Goal: Task Accomplishment & Management: Use online tool/utility

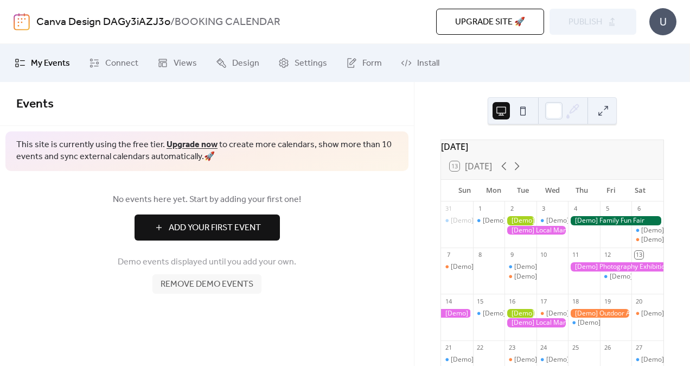
click at [211, 285] on span "Remove demo events" at bounding box center [207, 284] width 93 height 13
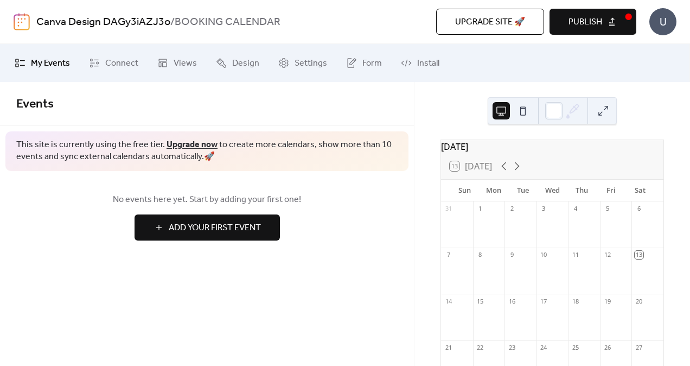
click at [490, 25] on span "Upgrade site 🚀" at bounding box center [490, 22] width 70 height 13
click at [593, 21] on span "Publish" at bounding box center [586, 22] width 34 height 13
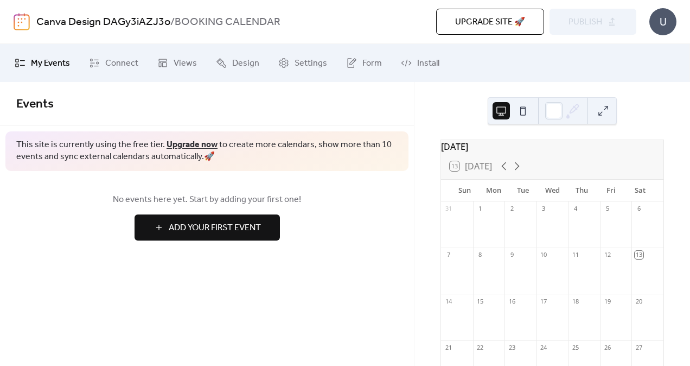
drag, startPoint x: 690, startPoint y: 65, endPoint x: 692, endPoint y: 89, distance: 24.5
click at [690, 89] on html "Canva Design DAGy3iAZJ3o / BOOKING CALENDAR Upgrade site 🚀 Preview Publish U My…" at bounding box center [345, 183] width 690 height 366
click at [329, 245] on div "No events here yet. Start by adding your first one! Add Your First Event" at bounding box center [207, 216] width 414 height 91
click at [186, 68] on span "Views" at bounding box center [185, 63] width 23 height 13
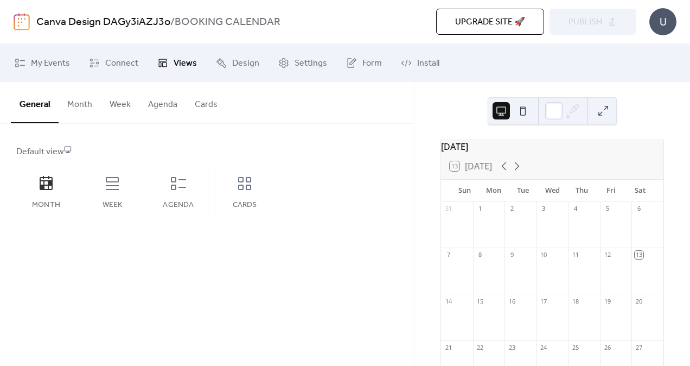
click at [84, 113] on button "Month" at bounding box center [80, 102] width 42 height 40
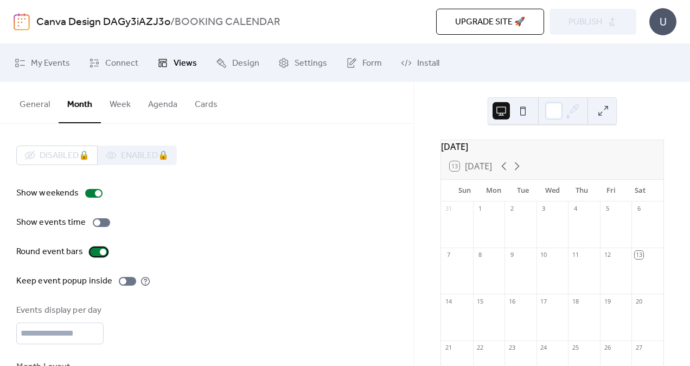
click at [100, 253] on div at bounding box center [103, 252] width 7 height 7
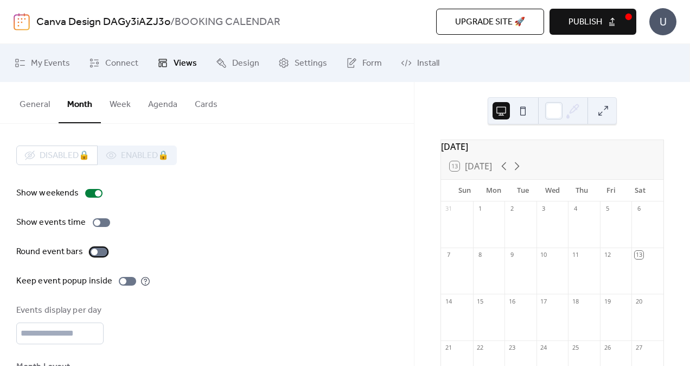
click at [98, 253] on div at bounding box center [98, 251] width 17 height 9
click at [100, 253] on div at bounding box center [103, 252] width 7 height 7
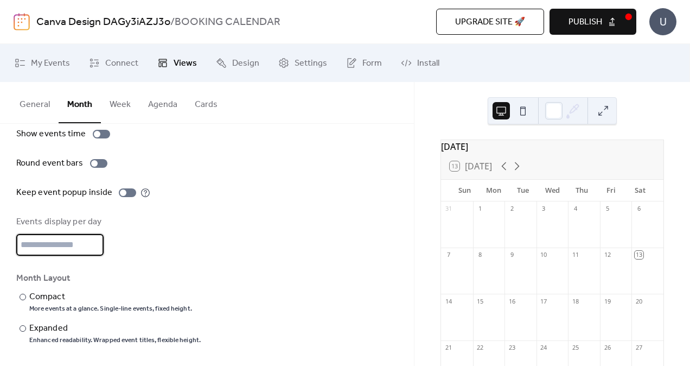
type input "*"
click at [93, 240] on input "*" at bounding box center [59, 245] width 87 height 22
click at [21, 295] on div at bounding box center [23, 297] width 7 height 7
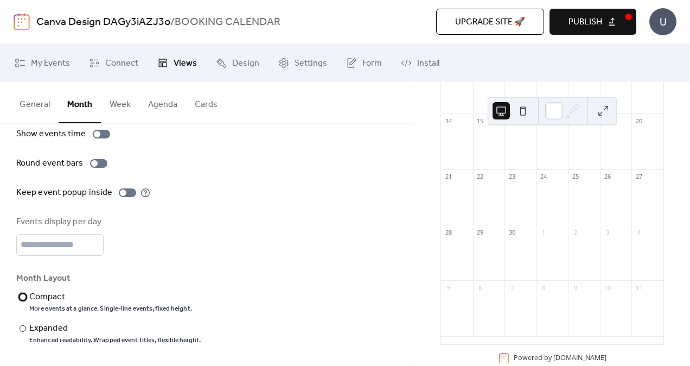
scroll to position [225, 0]
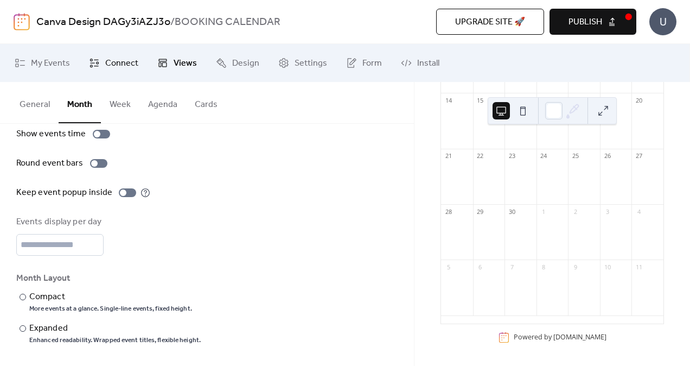
click at [109, 63] on span "Connect" at bounding box center [121, 63] width 33 height 13
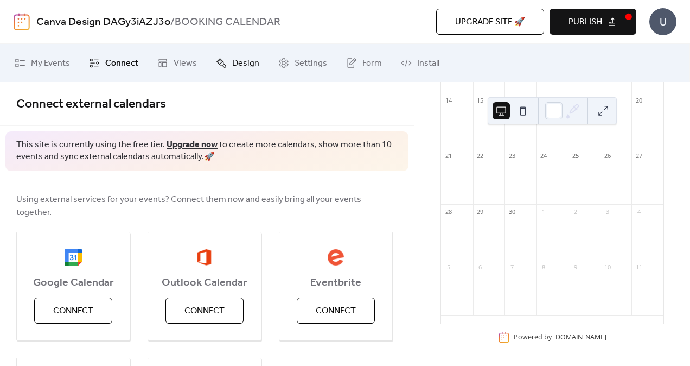
click at [251, 62] on span "Design" at bounding box center [245, 63] width 27 height 13
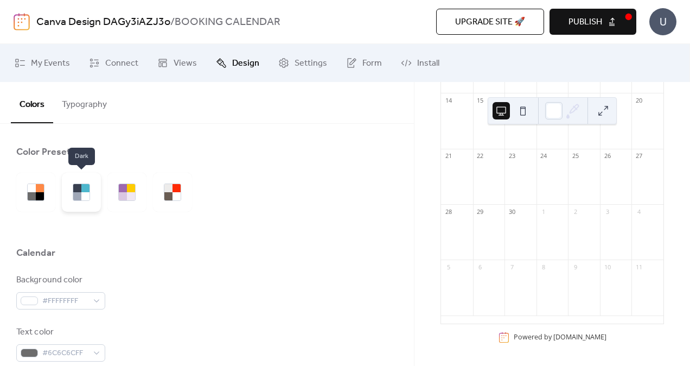
click at [74, 186] on div at bounding box center [77, 188] width 8 height 8
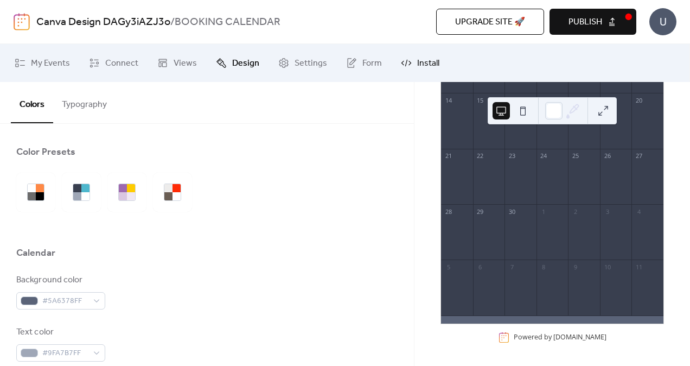
click at [417, 65] on span "Install" at bounding box center [428, 63] width 22 height 13
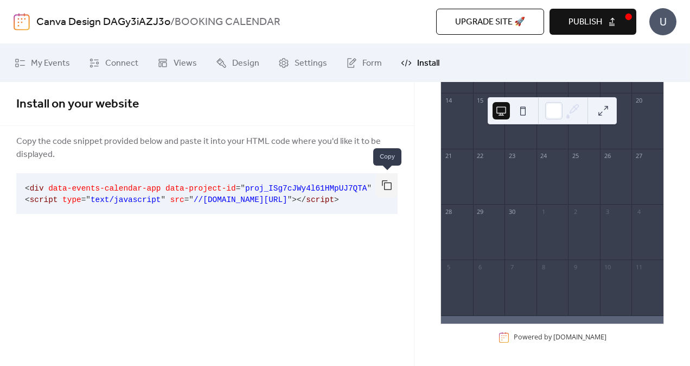
click at [390, 186] on button "button" at bounding box center [387, 185] width 22 height 24
click at [105, 69] on span "Connect" at bounding box center [121, 63] width 33 height 13
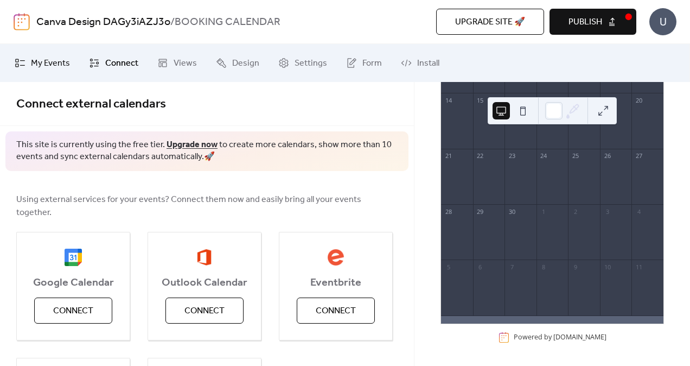
click at [58, 62] on span "My Events" at bounding box center [50, 63] width 39 height 13
